Goal: Navigation & Orientation: Find specific page/section

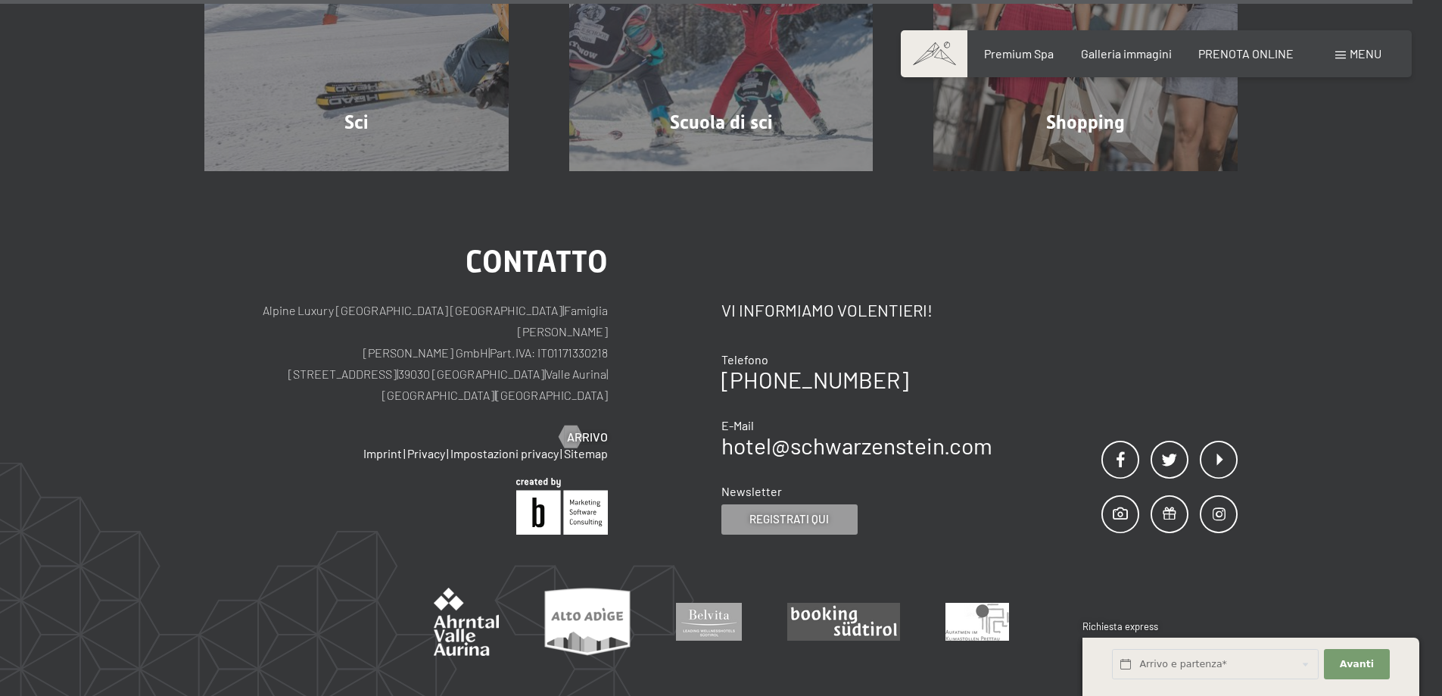
scroll to position [5627, 0]
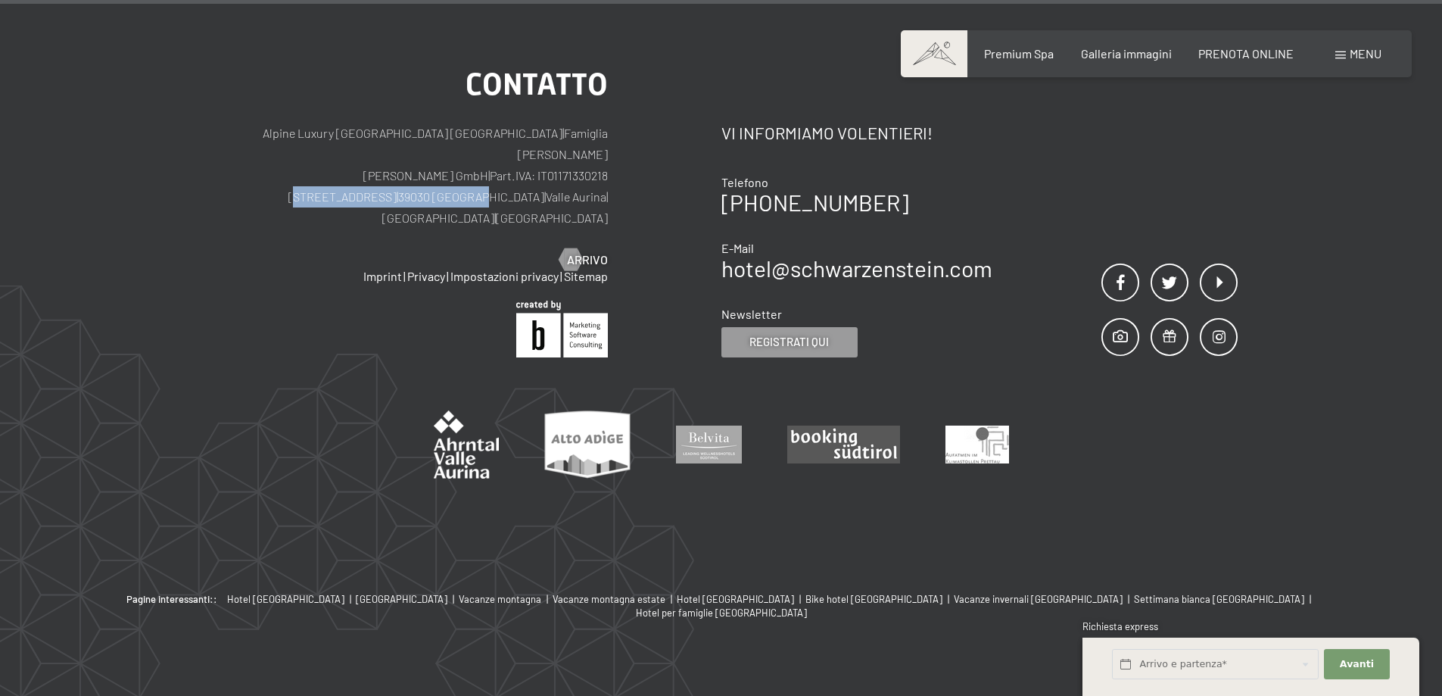
drag, startPoint x: 295, startPoint y: 170, endPoint x: 453, endPoint y: 179, distance: 157.7
click at [453, 179] on p "Alpine Luxury [GEOGRAPHIC_DATA] SCHWARZENSTEIN | Famiglia Zimmerhofer [PERSON_N…" at bounding box center [406, 176] width 404 height 106
copy p "[STREET_ADDRESS]"
click at [1011, 55] on span "Premium Spa" at bounding box center [1019, 51] width 70 height 14
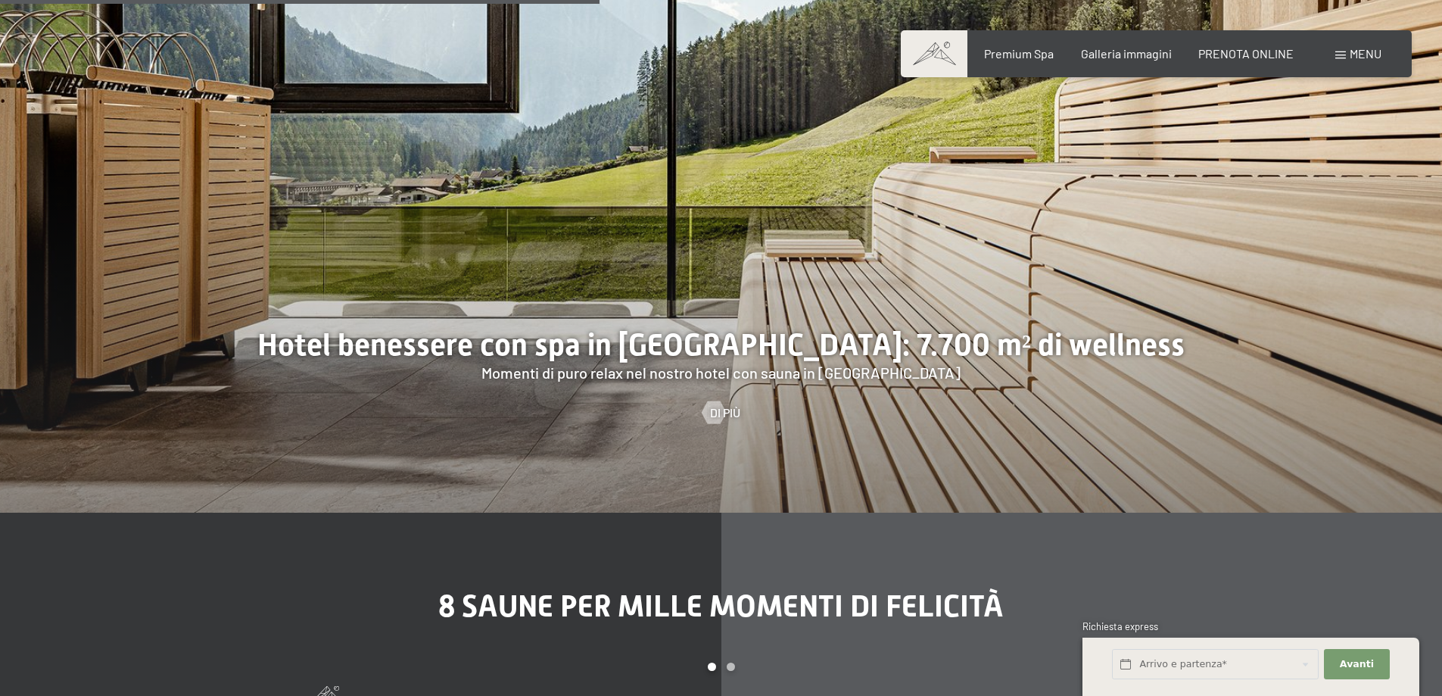
scroll to position [4845, 0]
